Goal: Task Accomplishment & Management: Complete application form

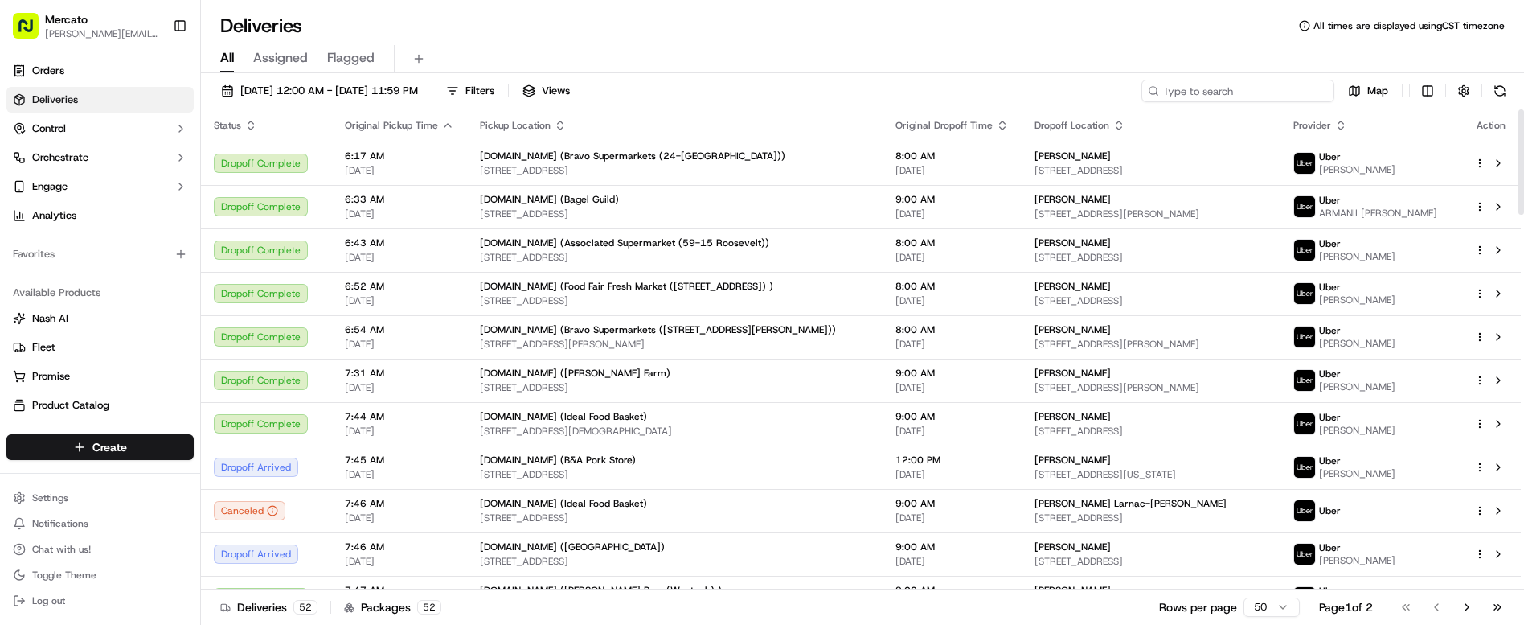
click at [1314, 80] on input at bounding box center [1238, 91] width 193 height 23
paste input "job_9LEPLE9QQ65kpi38HKKzE3"
type input "job_9LEPLE9QQ65kpi38HKKzE3"
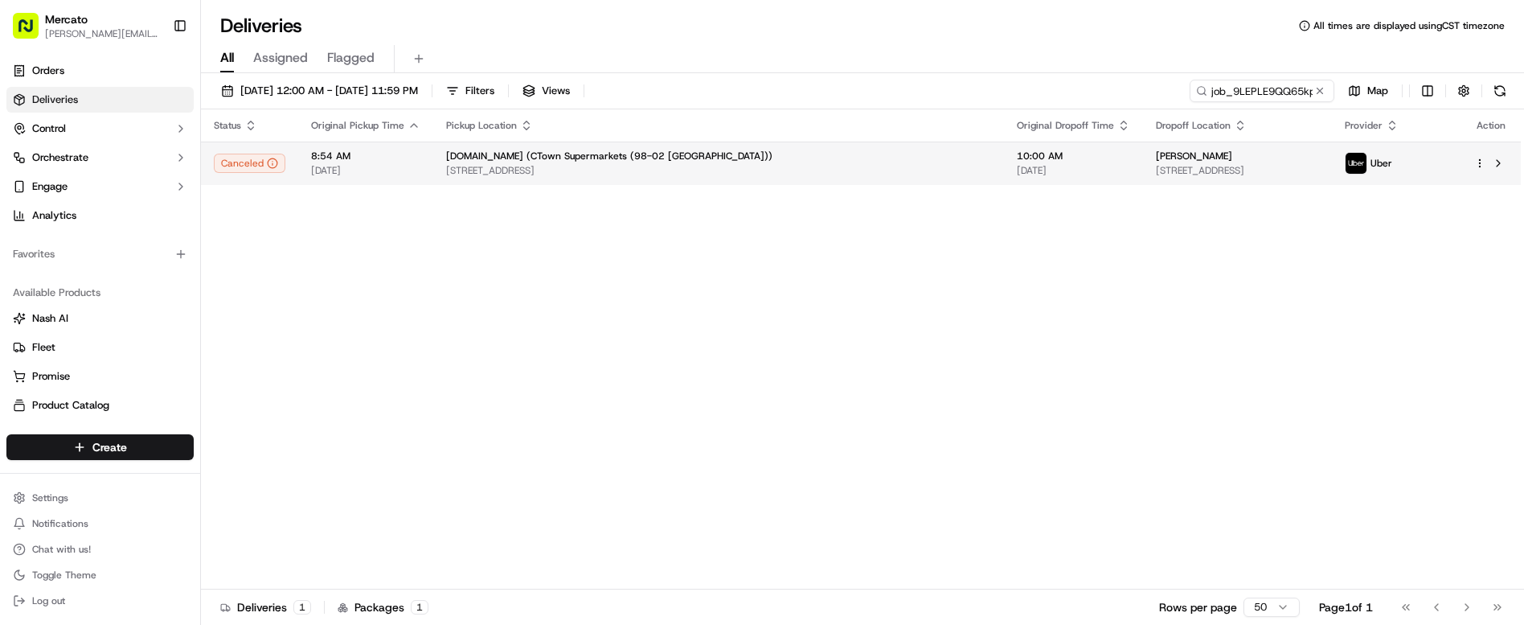
click at [1156, 150] on div "[PERSON_NAME] [STREET_ADDRESS]" at bounding box center [1237, 163] width 163 height 27
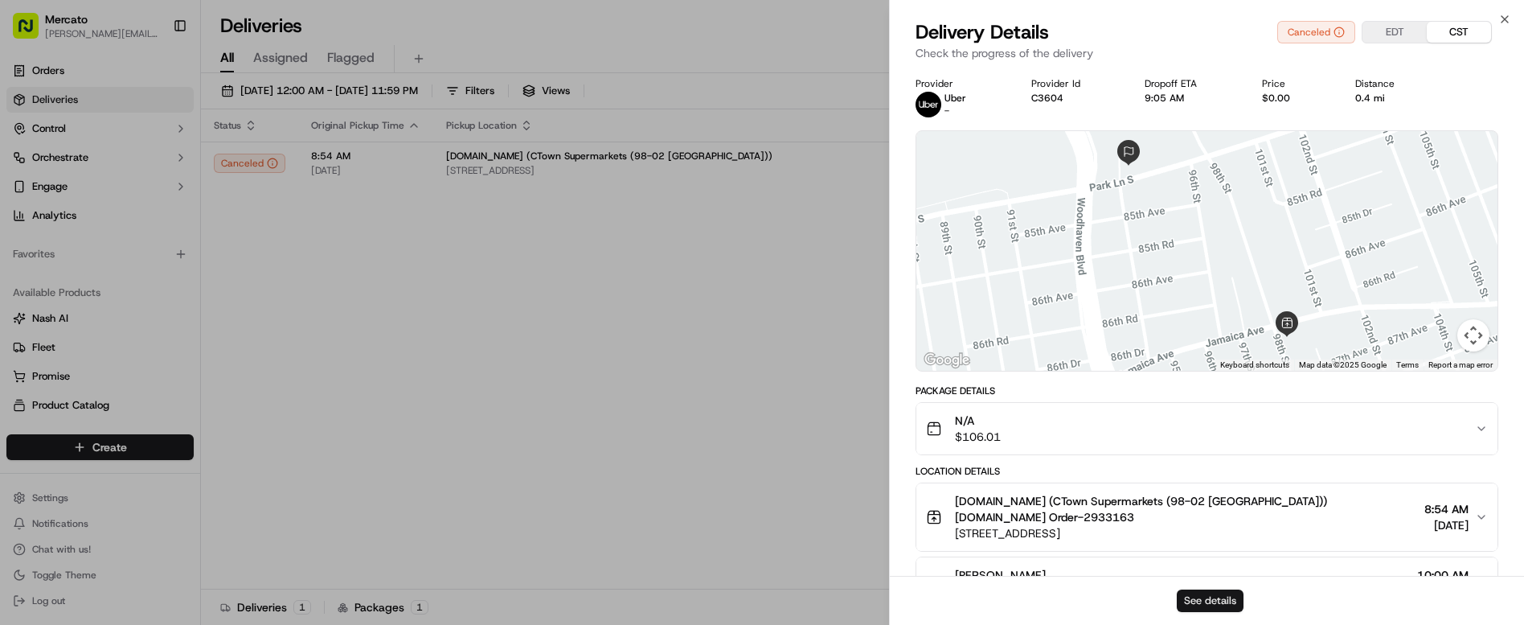
click at [1218, 599] on button "See details" at bounding box center [1210, 600] width 67 height 23
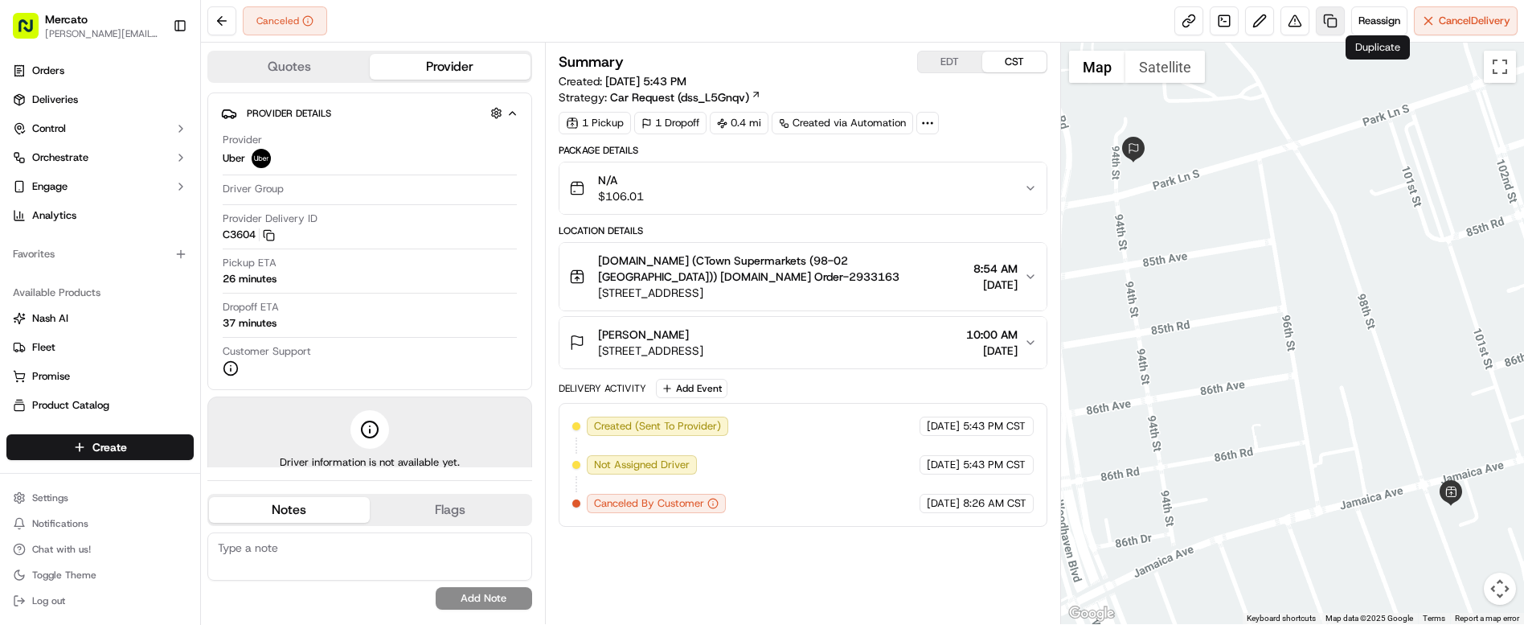
click at [1345, 14] on link at bounding box center [1330, 20] width 29 height 29
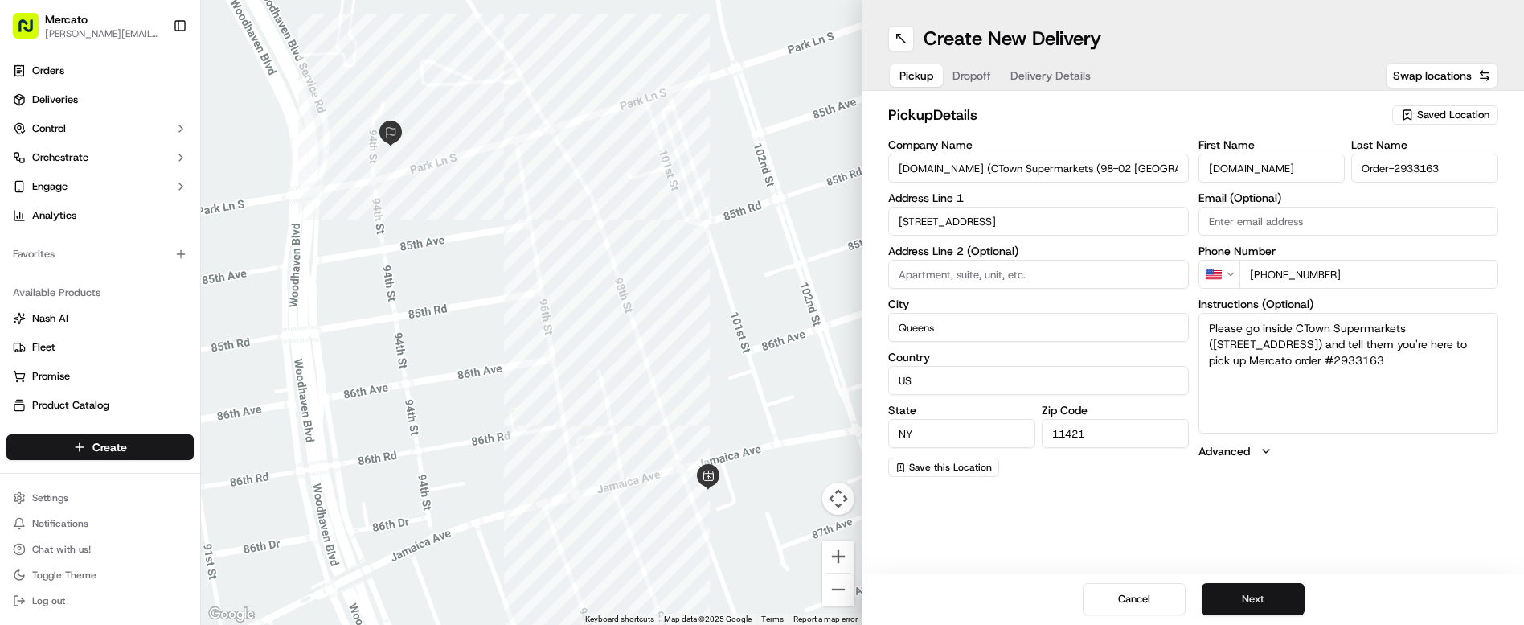
click at [1213, 598] on button "Next" at bounding box center [1253, 599] width 103 height 32
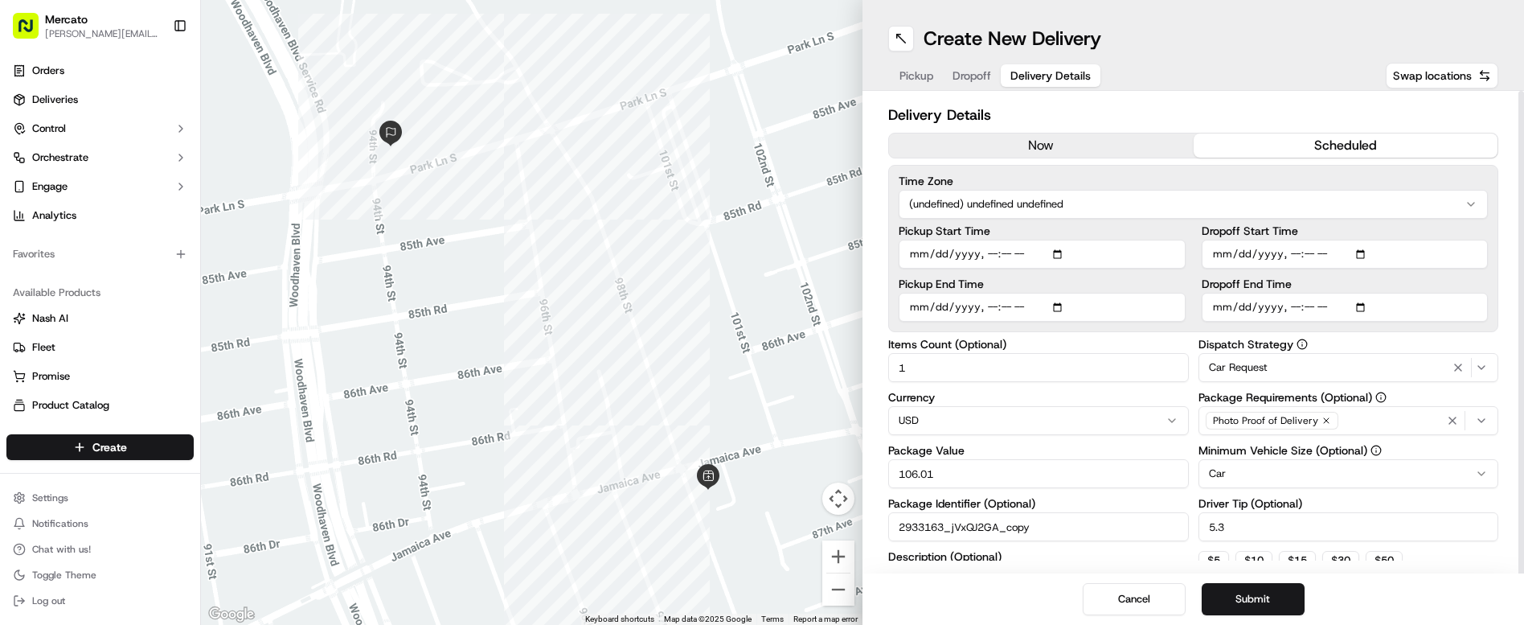
click at [985, 293] on input "Pickup End Time" at bounding box center [1042, 307] width 287 height 29
click at [1308, 240] on input "Dropoff Start Time" at bounding box center [1345, 254] width 287 height 29
click at [986, 240] on input "Pickup Start Time" at bounding box center [1042, 254] width 287 height 29
type input "2025-09-15T12:30"
click at [1313, 293] on input "Dropoff End Time" at bounding box center [1345, 307] width 287 height 29
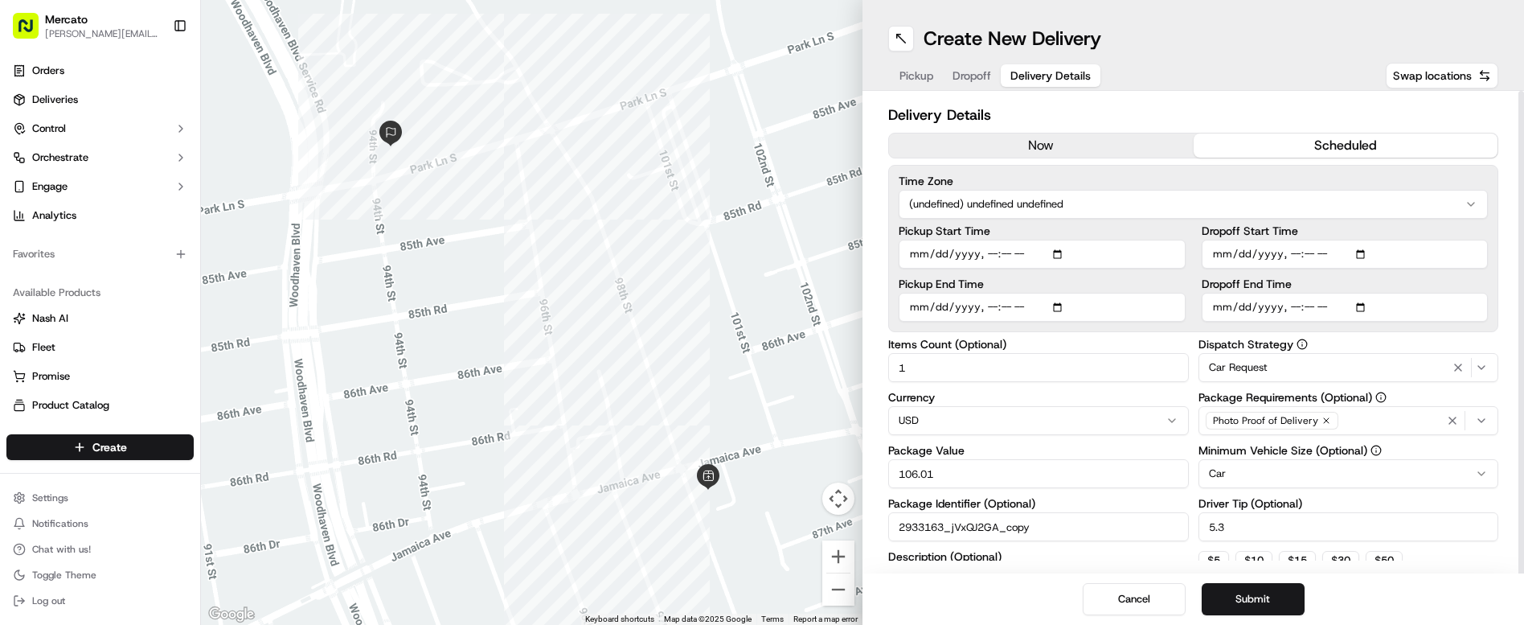
click at [1309, 293] on input "Dropoff End Time" at bounding box center [1345, 307] width 287 height 29
type input "2025-09-15T13:30"
click at [1266, 28] on div "Create New Delivery" at bounding box center [1193, 39] width 610 height 26
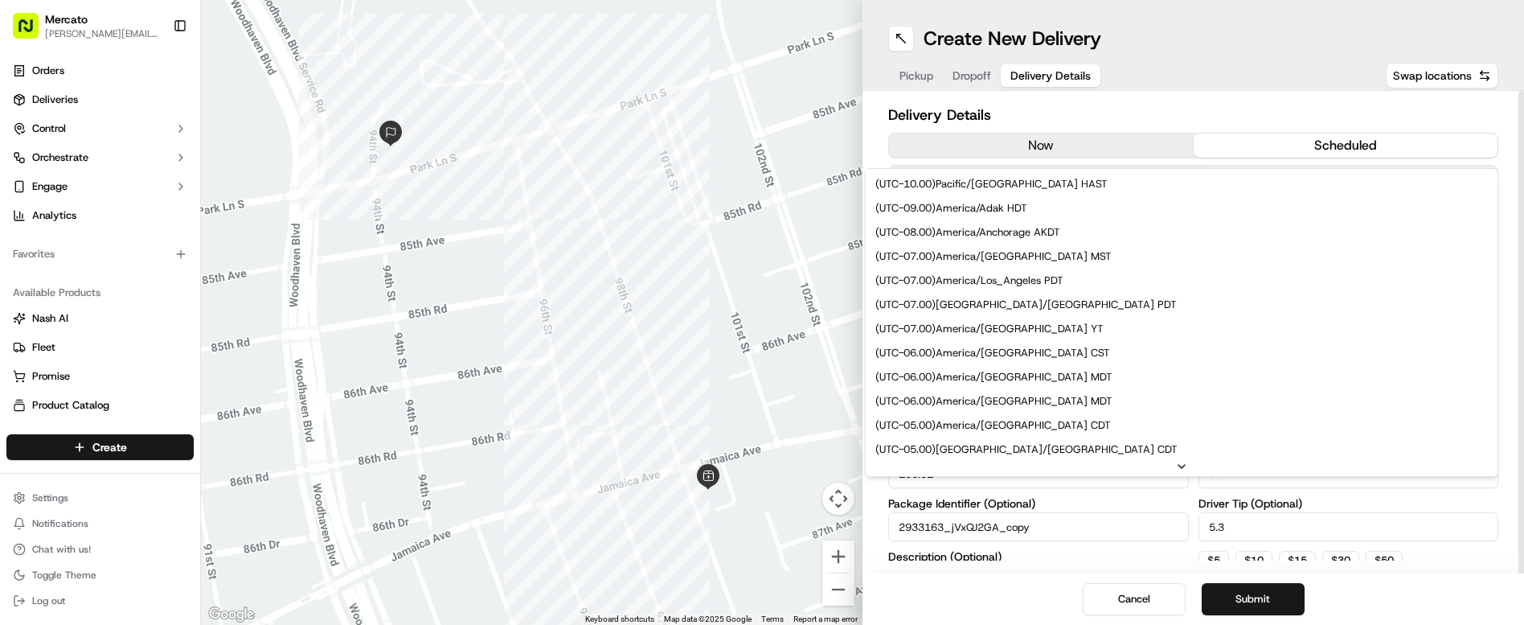
click at [1044, 163] on html "Mercato clelia.contreras@ttec.com Toggle Sidebar Orders Deliveries Control Orch…" at bounding box center [762, 312] width 1524 height 625
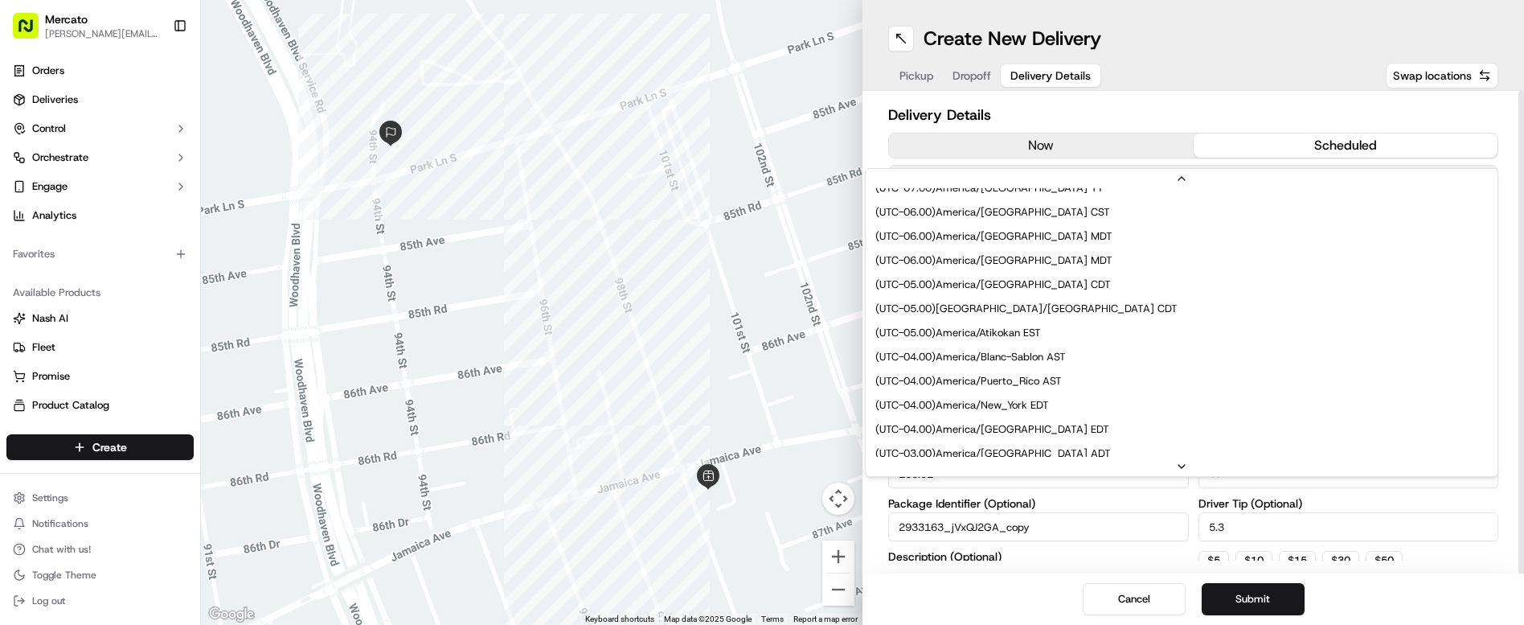
scroll to position [161, 0]
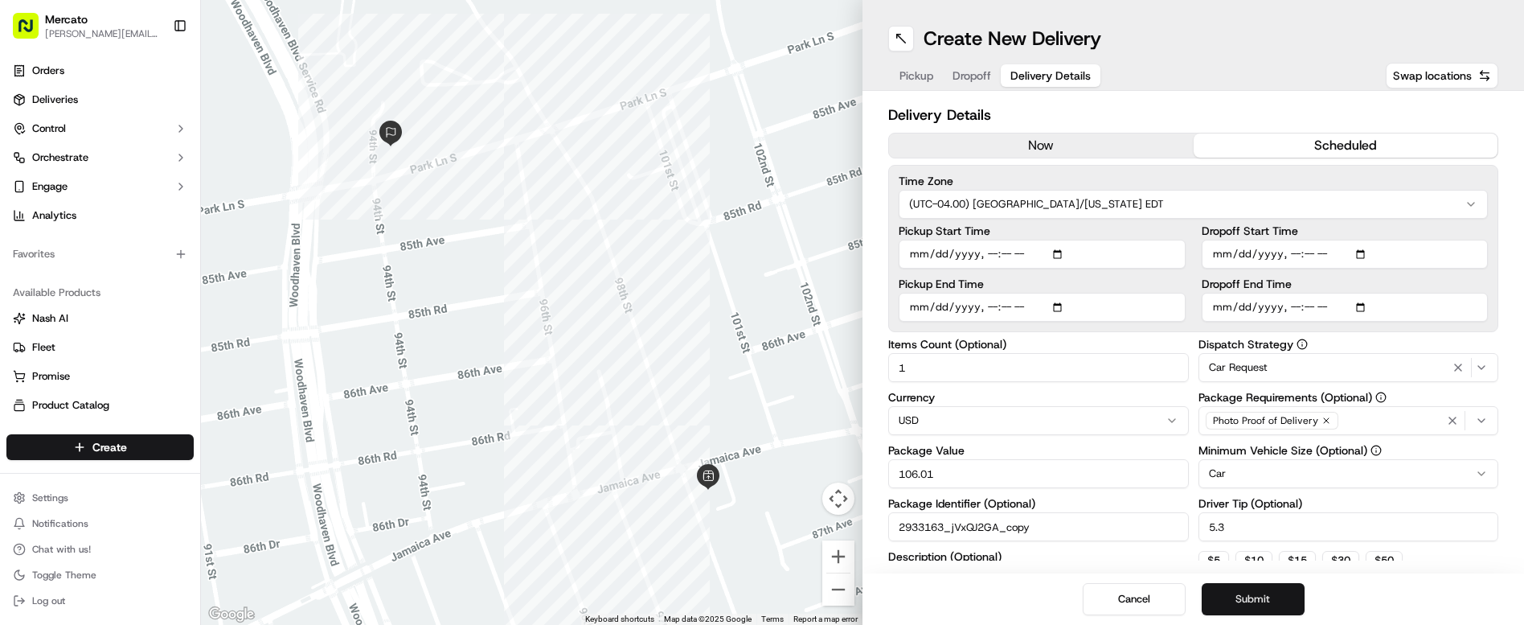
click at [1233, 596] on button "Submit" at bounding box center [1253, 599] width 103 height 32
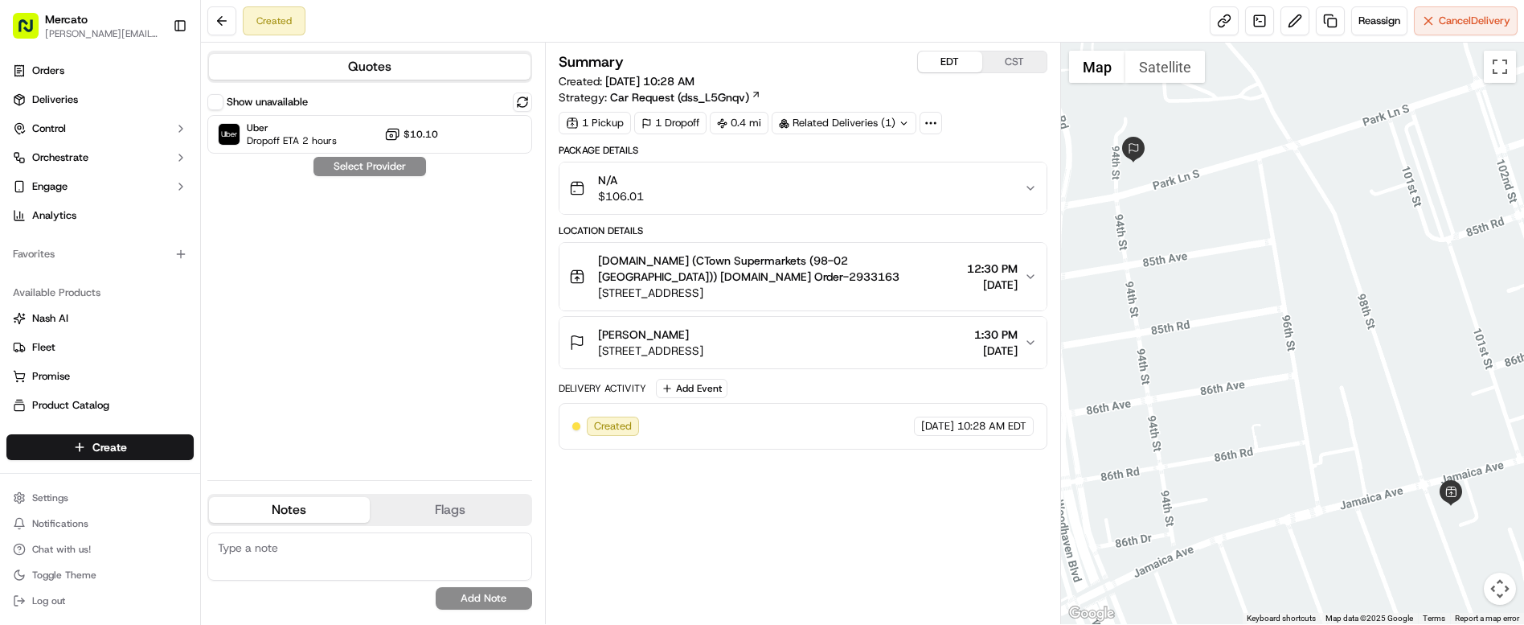
click at [918, 55] on button "EDT" at bounding box center [950, 61] width 64 height 21
click at [364, 115] on div "Uber Dropoff ETA 2 hours $10.10" at bounding box center [369, 134] width 325 height 39
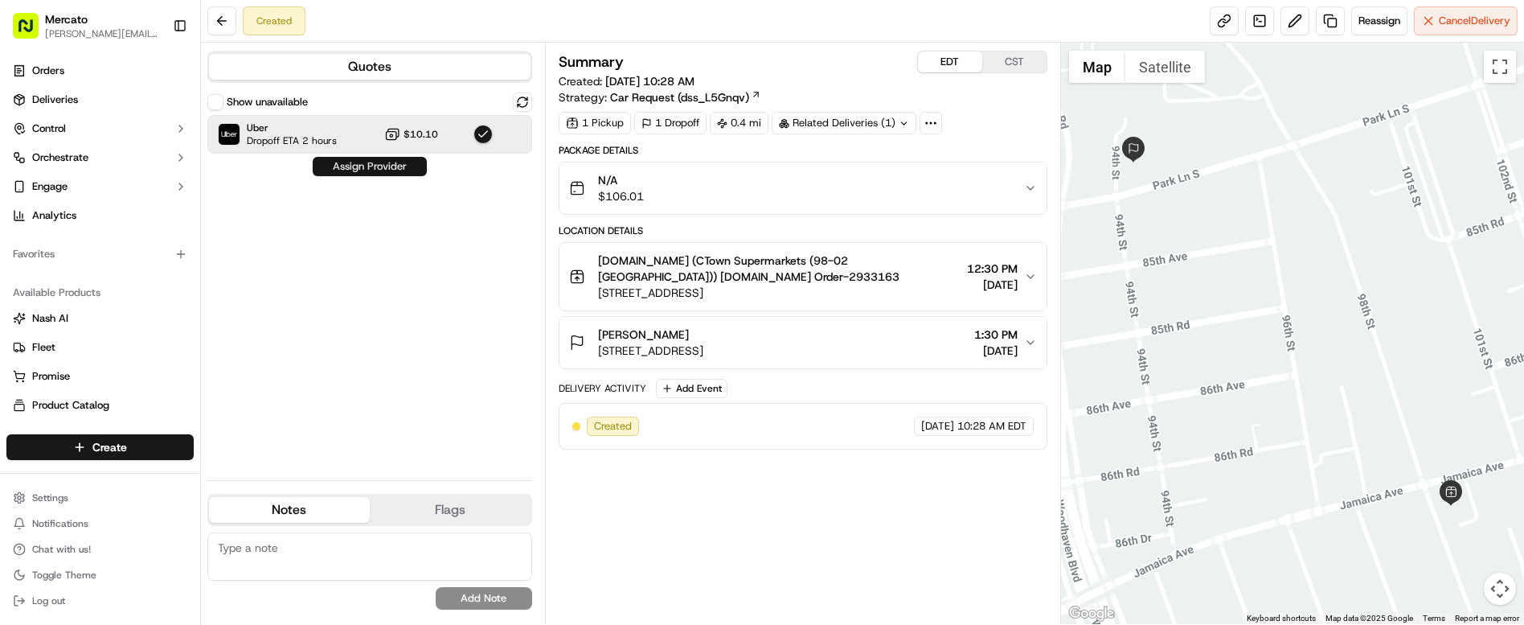
click at [329, 157] on button "Assign Provider" at bounding box center [370, 166] width 114 height 19
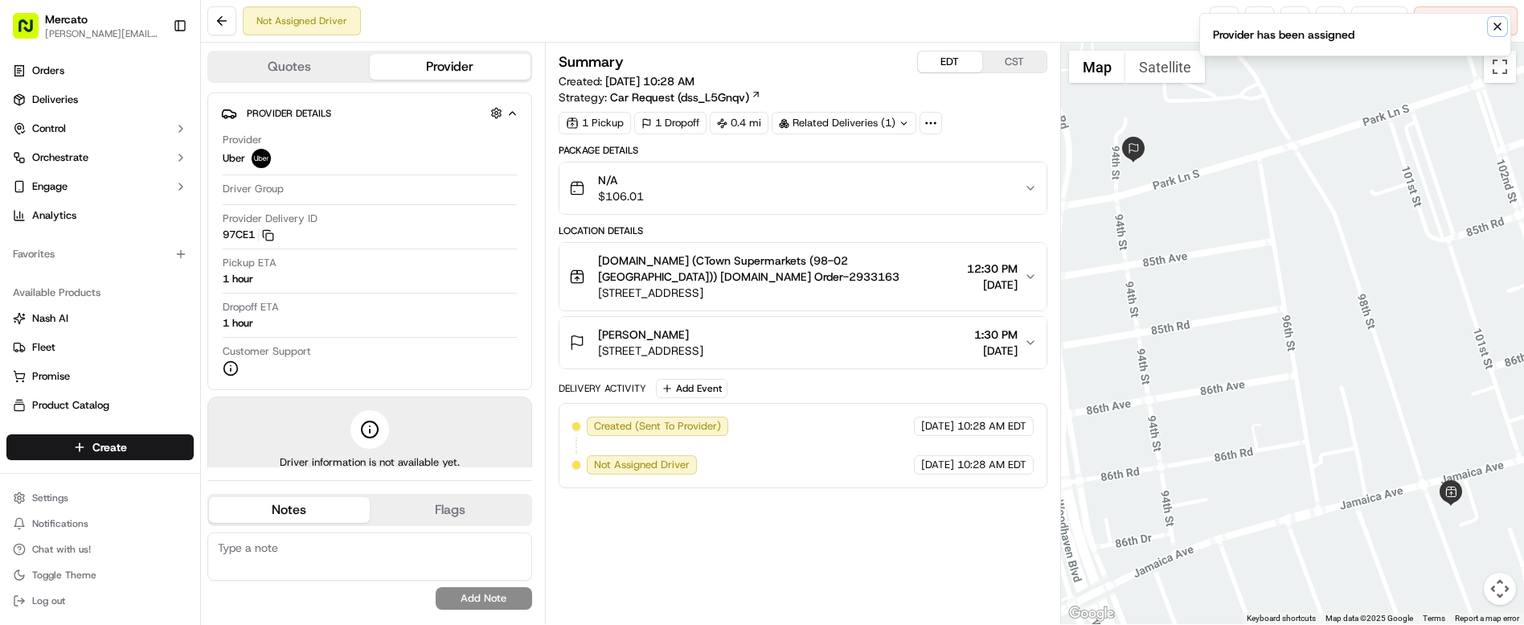
click at [1504, 21] on icon "Notifications (F8)" at bounding box center [1498, 26] width 13 height 13
